Goal: Information Seeking & Learning: Learn about a topic

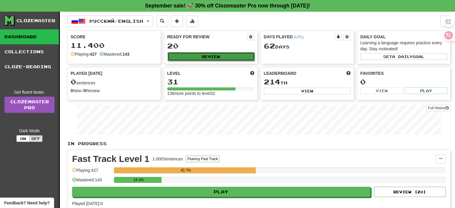
click at [207, 56] on button "Review" at bounding box center [211, 56] width 87 height 9
select select "**"
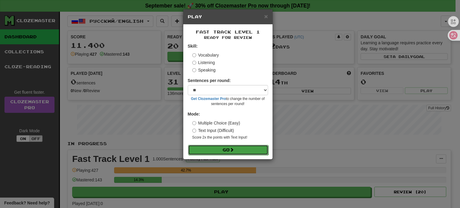
click at [231, 149] on span at bounding box center [232, 150] width 4 height 4
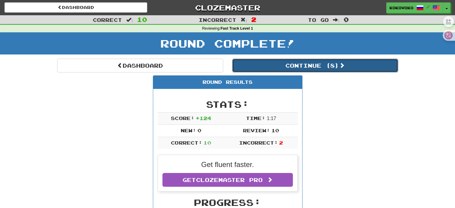
click at [320, 69] on button "Continue ( 8 )" at bounding box center [315, 66] width 166 height 14
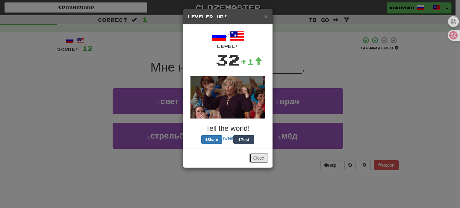
click at [259, 158] on button "Close" at bounding box center [258, 158] width 19 height 10
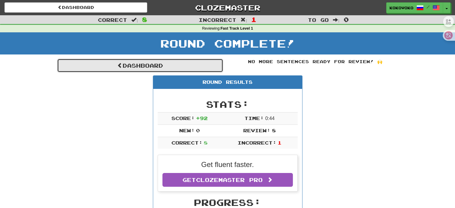
click at [145, 63] on link "Dashboard" at bounding box center [140, 66] width 166 height 14
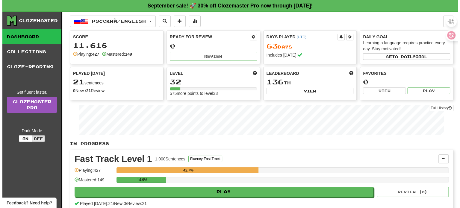
scroll to position [30, 0]
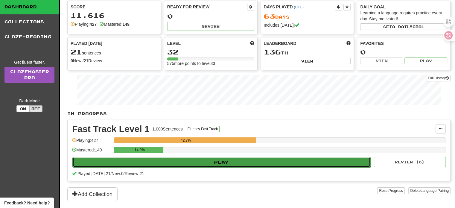
click at [220, 161] on button "Play" at bounding box center [221, 162] width 299 height 10
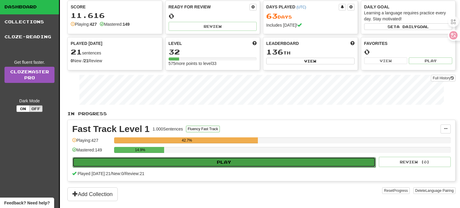
select select "**"
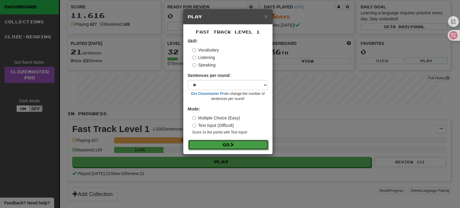
click at [243, 141] on button "Go" at bounding box center [228, 145] width 80 height 10
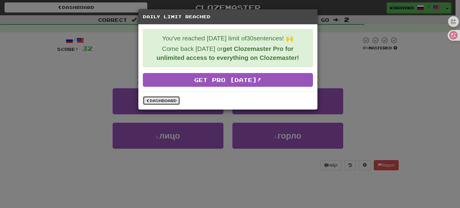
click at [173, 99] on link "Dashboard" at bounding box center [161, 100] width 37 height 9
